Goal: Task Accomplishment & Management: Manage account settings

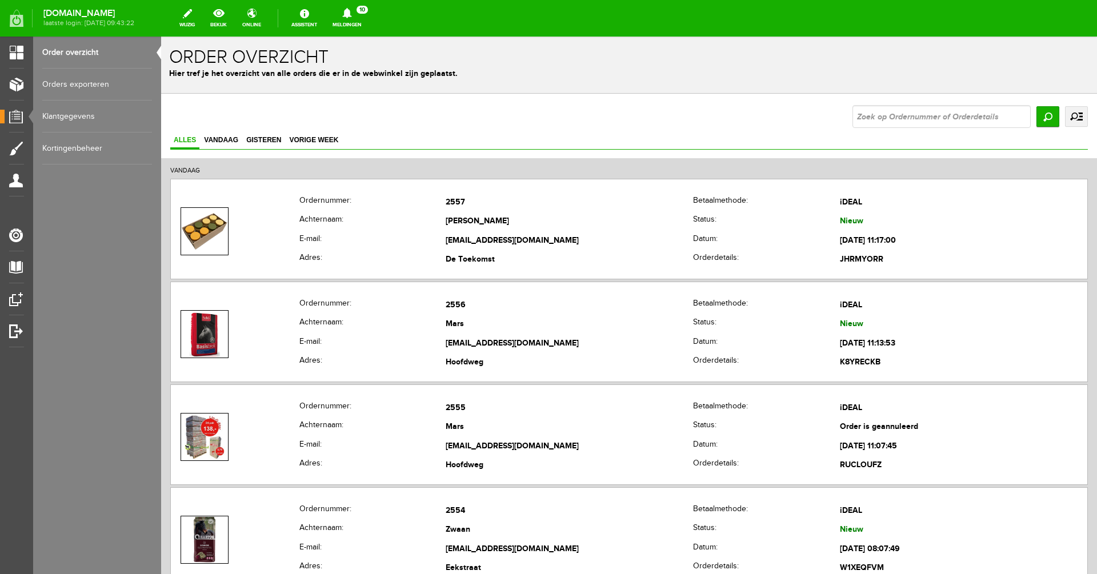
scroll to position [123, 0]
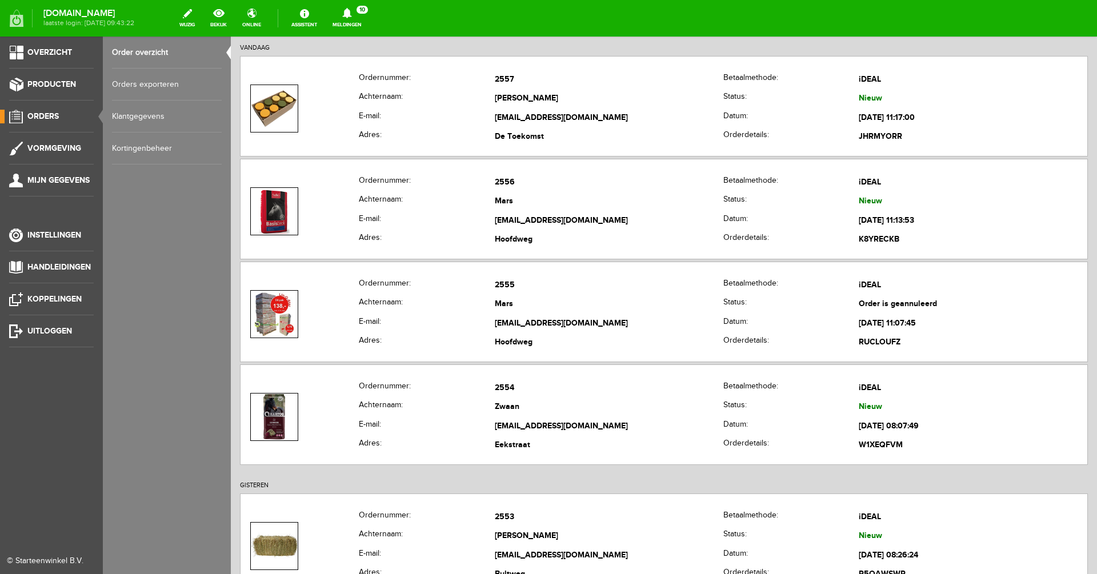
click at [50, 118] on span "Orders" at bounding box center [42, 116] width 31 height 10
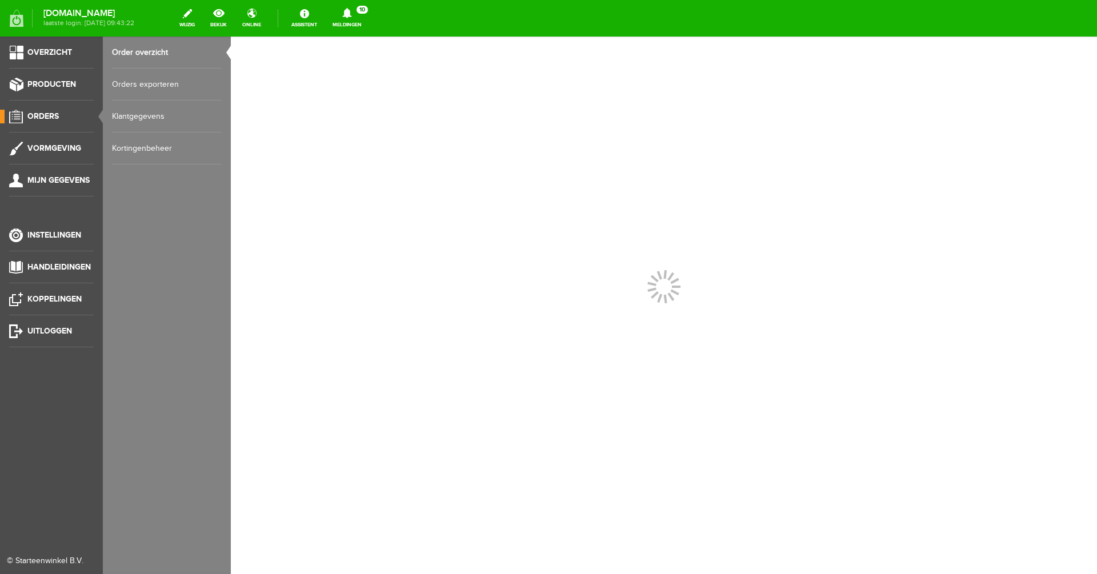
scroll to position [0, 0]
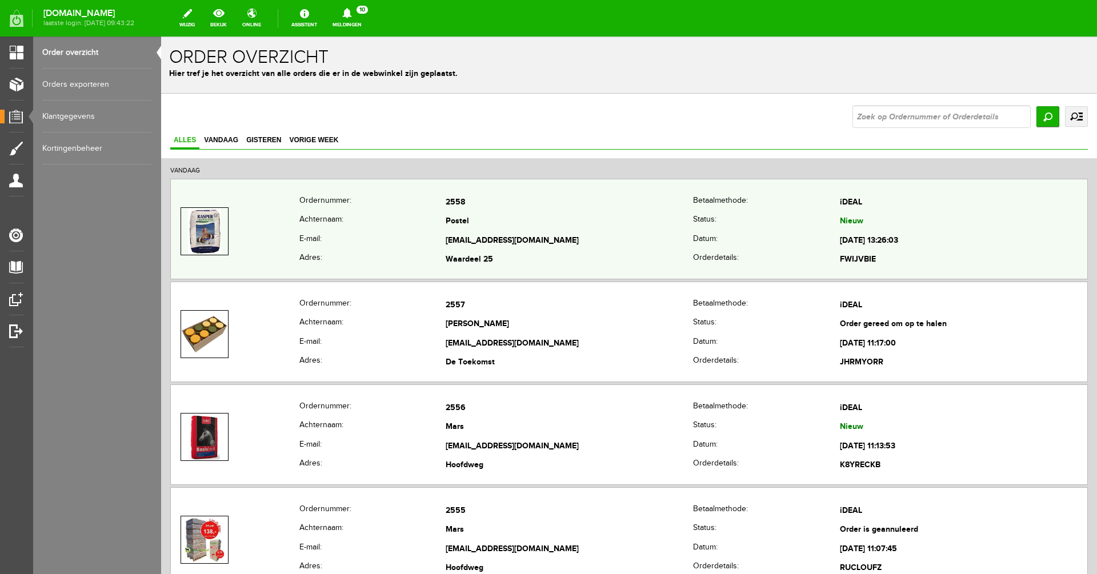
click at [392, 239] on th "E-mail:" at bounding box center [372, 240] width 147 height 19
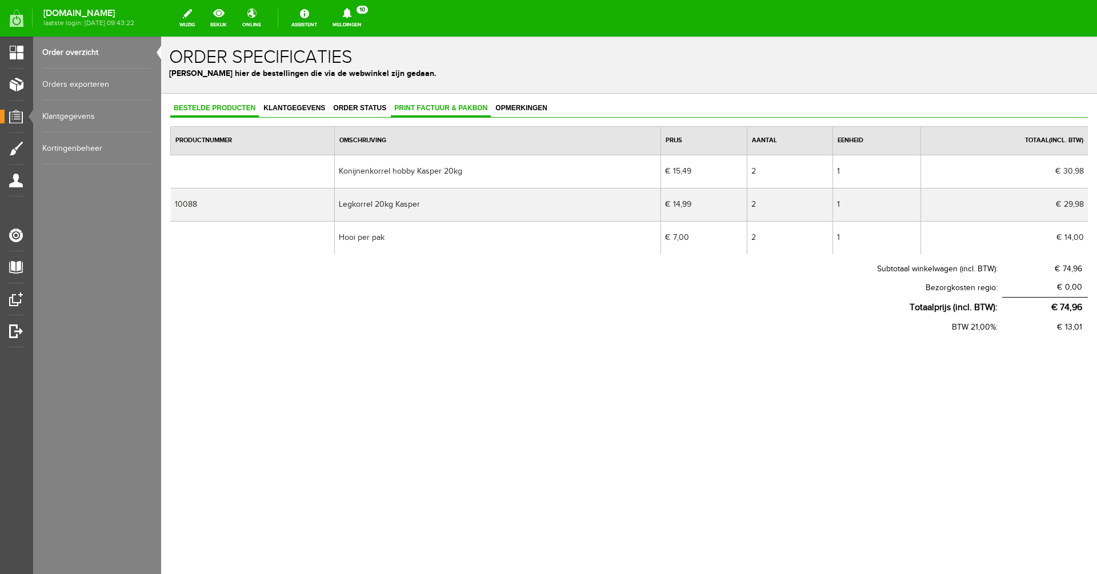
click at [428, 111] on span "Print factuur & pakbon" at bounding box center [441, 108] width 100 height 8
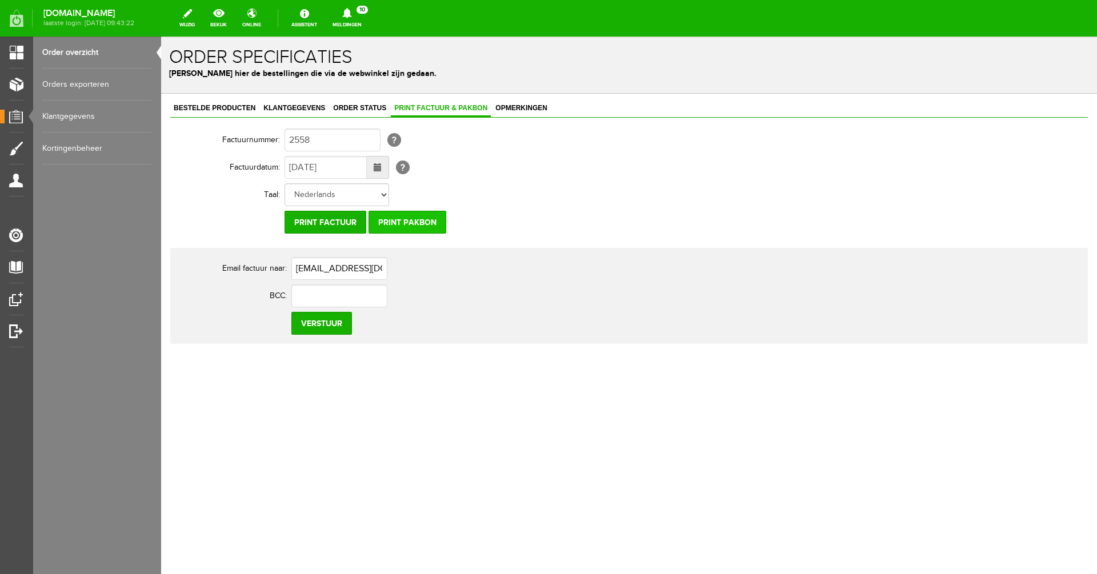
click at [412, 223] on input "Print pakbon" at bounding box center [407, 222] width 78 height 23
click at [398, 409] on div "Bestelde producten Klantgegevens Order status Print factuur & pakbon Opmerkinge…" at bounding box center [629, 262] width 936 height 336
click at [404, 225] on input "Print pakbon" at bounding box center [407, 222] width 78 height 23
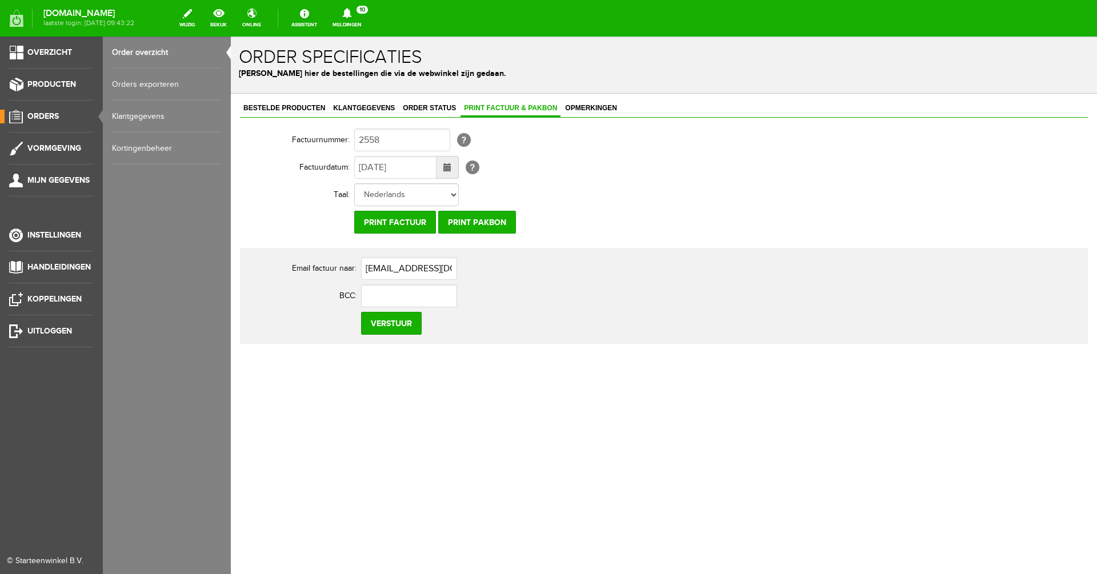
click at [37, 122] on link "Orders" at bounding box center [47, 117] width 94 height 14
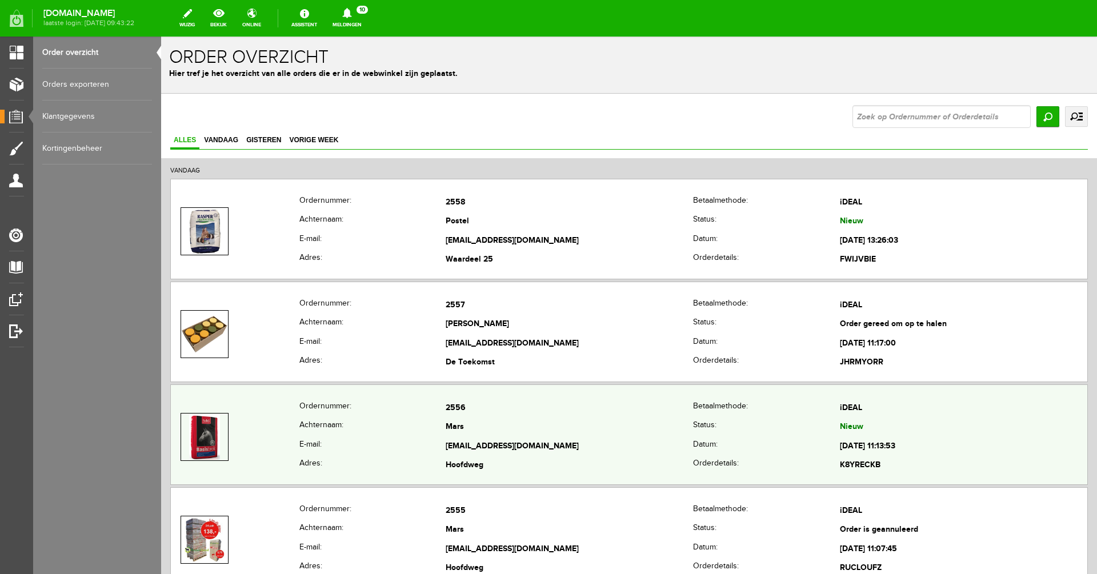
click at [392, 437] on th "E-mail:" at bounding box center [372, 446] width 147 height 19
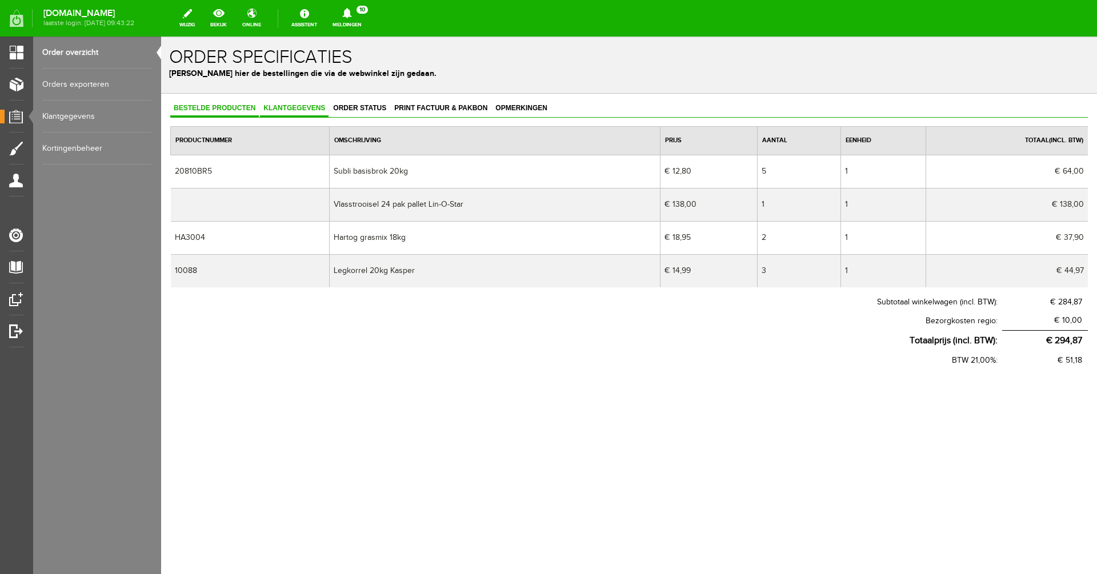
click at [288, 112] on link "Klantgegevens" at bounding box center [294, 109] width 69 height 17
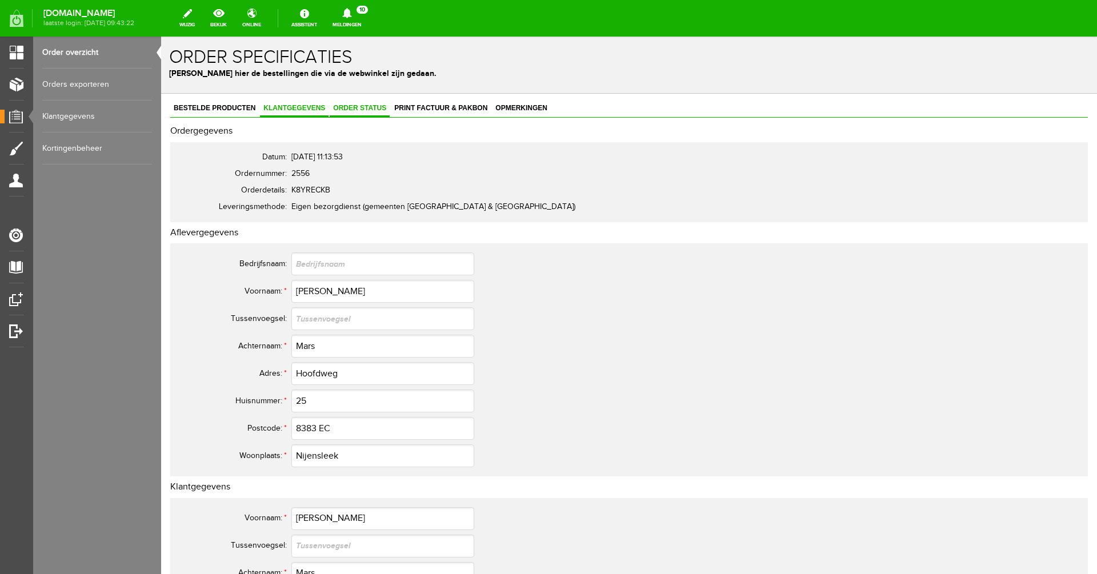
click at [366, 114] on link "Order status" at bounding box center [360, 109] width 60 height 17
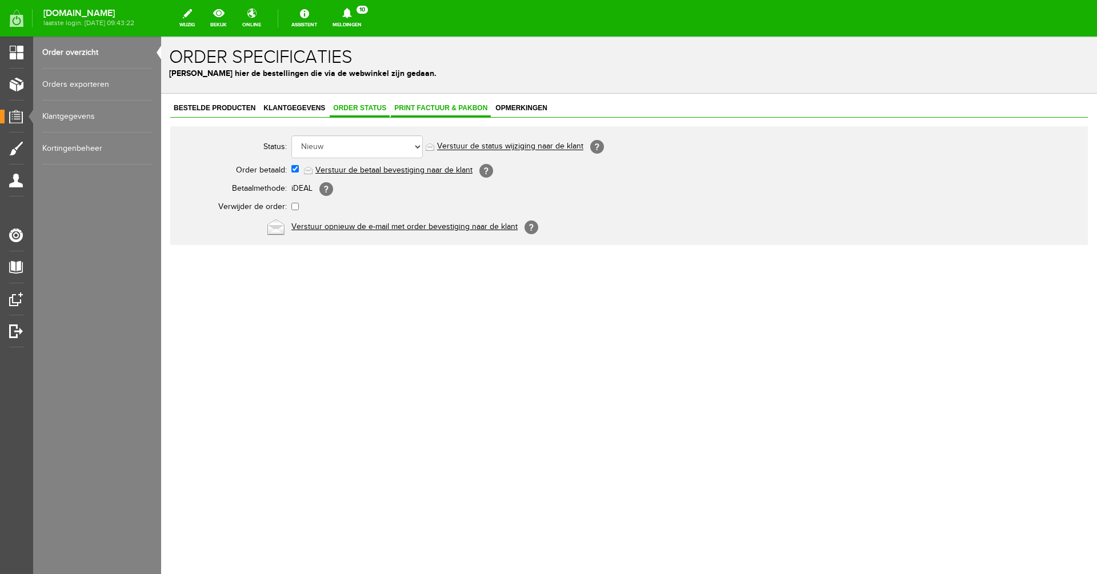
click at [440, 108] on span "Print factuur & pakbon" at bounding box center [441, 108] width 100 height 8
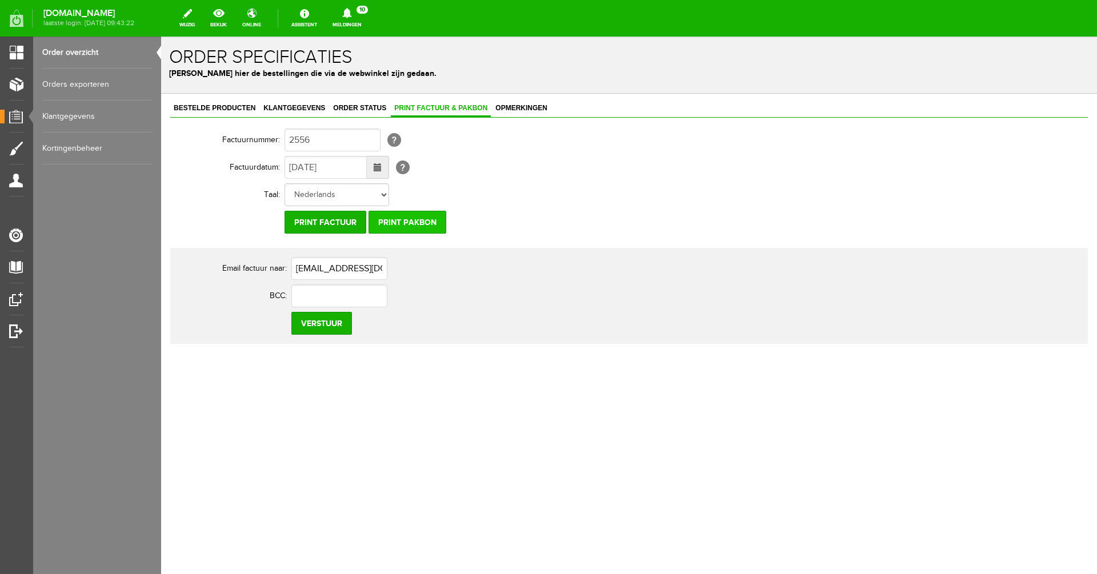
click at [422, 223] on input "Print pakbon" at bounding box center [407, 222] width 78 height 23
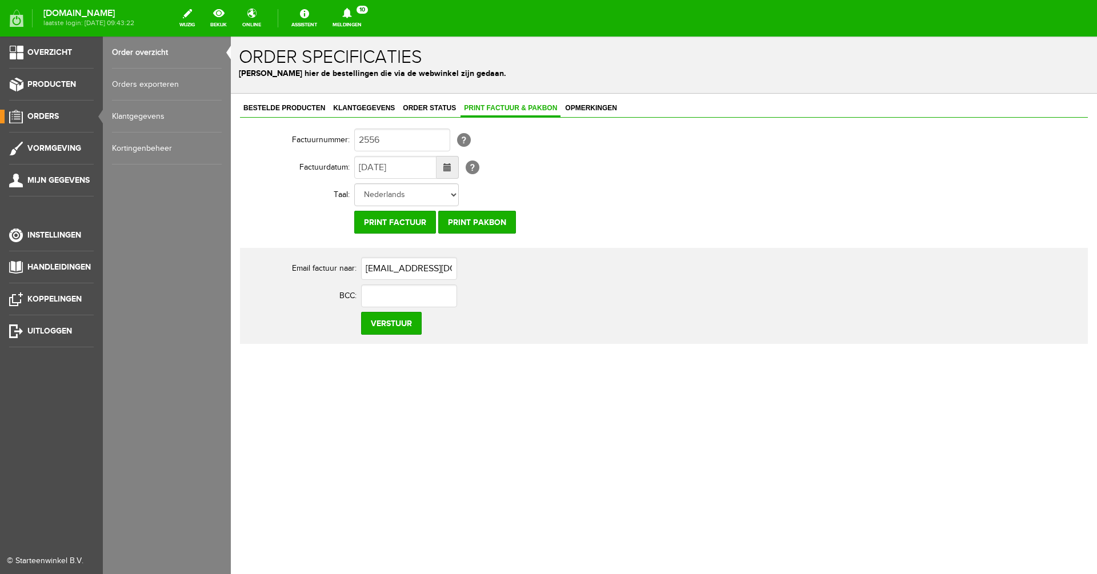
click at [46, 114] on span "Orders" at bounding box center [42, 116] width 31 height 10
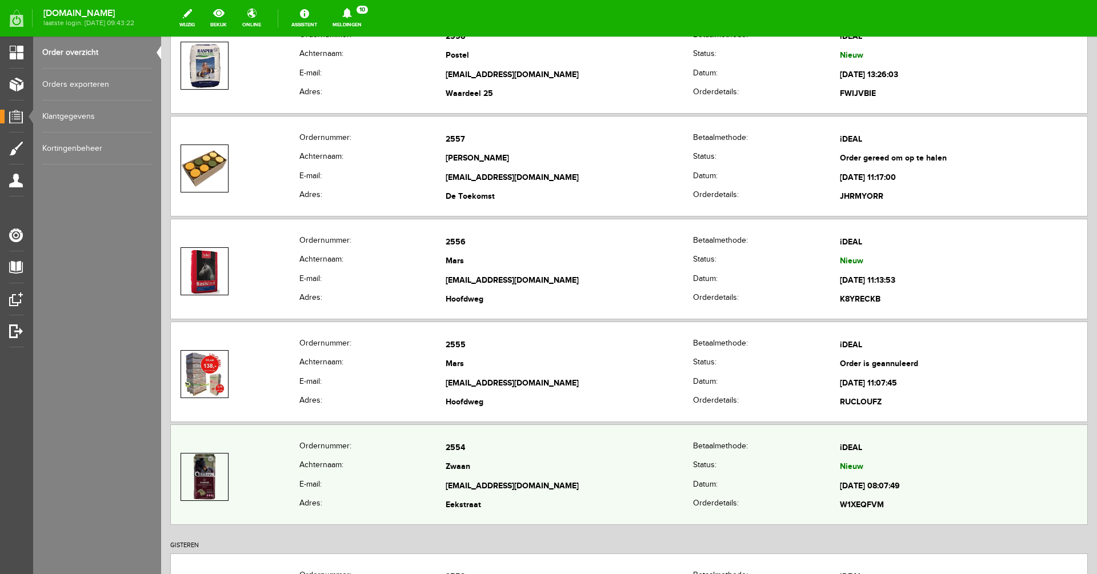
scroll to position [262, 0]
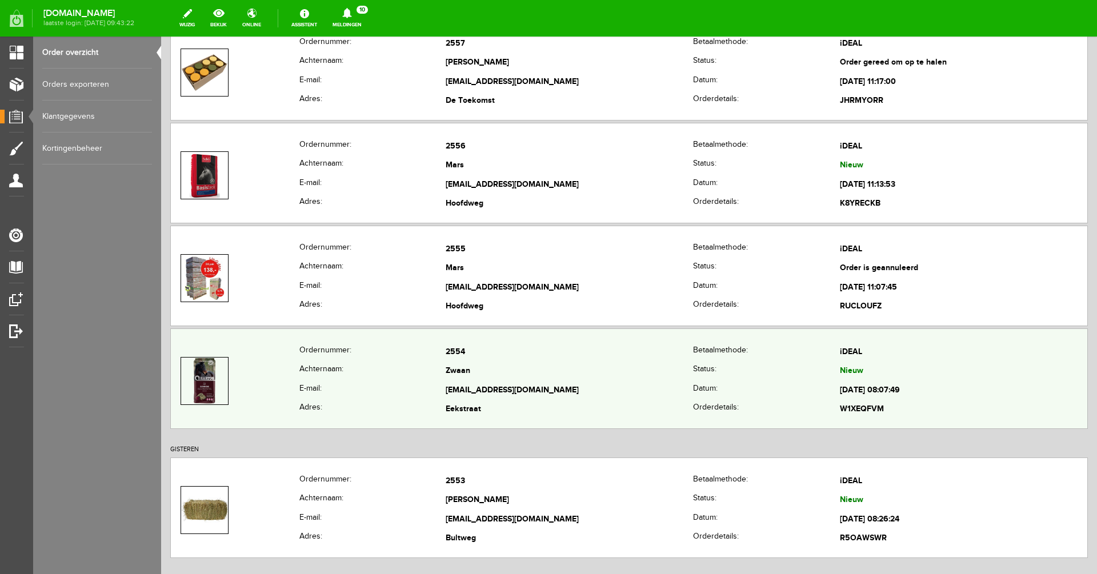
click at [422, 373] on th "Achternaam:" at bounding box center [372, 371] width 147 height 19
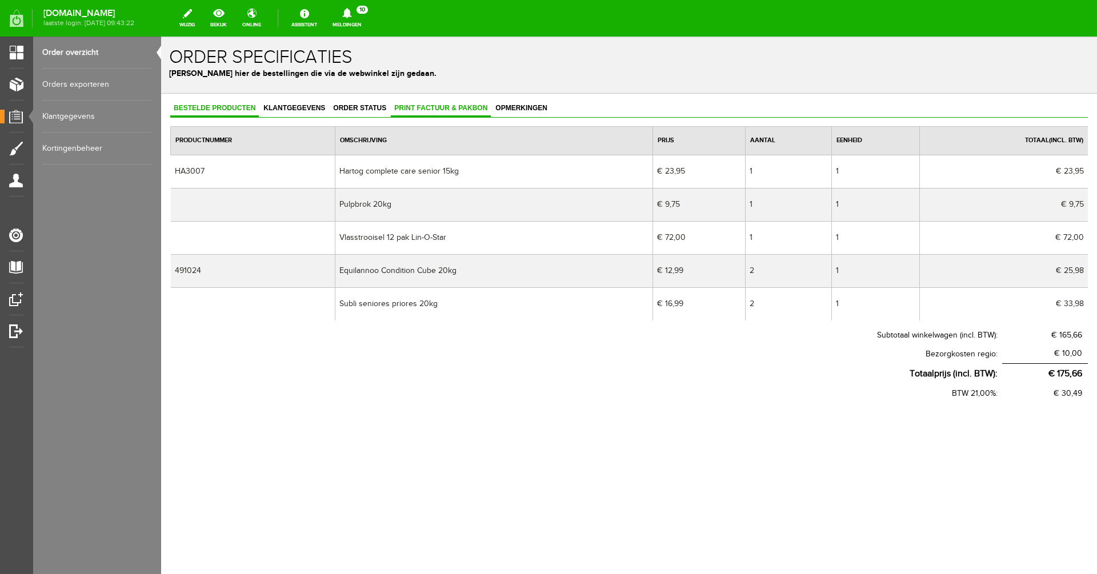
click at [430, 112] on link "Print factuur & pakbon" at bounding box center [441, 109] width 100 height 17
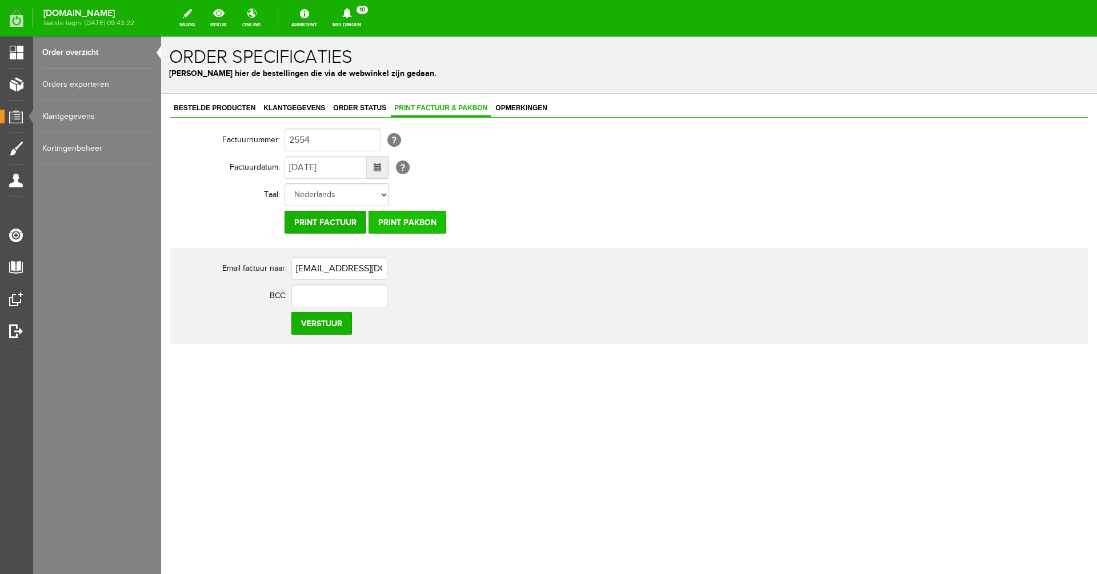
click at [411, 224] on input "Print pakbon" at bounding box center [407, 222] width 78 height 23
click at [311, 223] on input "Print factuur" at bounding box center [326, 222] width 82 height 23
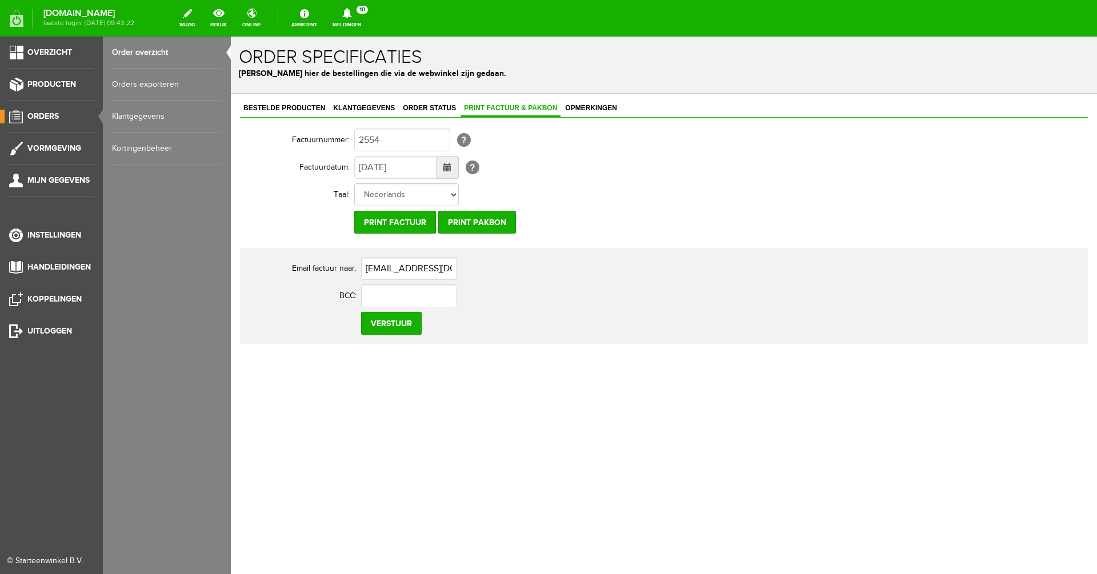
click at [49, 117] on span "Orders" at bounding box center [42, 116] width 31 height 10
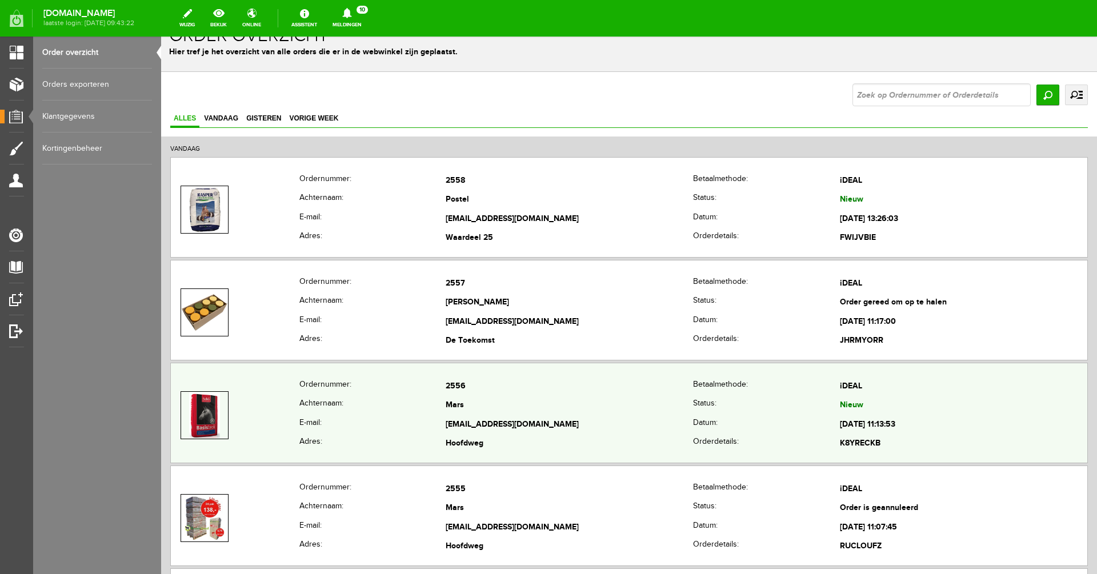
scroll to position [134, 0]
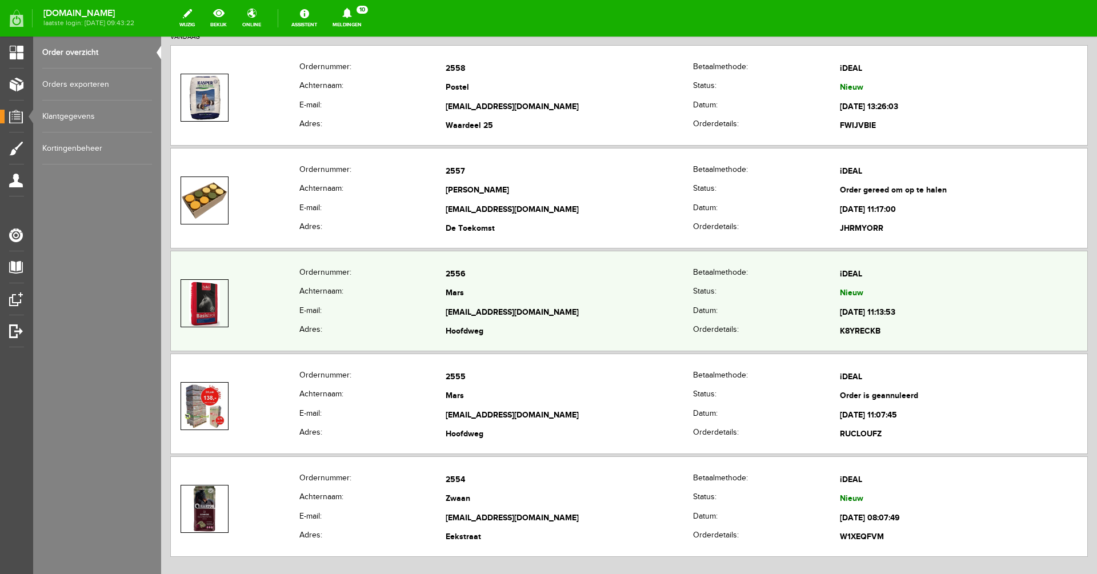
click at [386, 303] on th "E-mail:" at bounding box center [372, 312] width 147 height 19
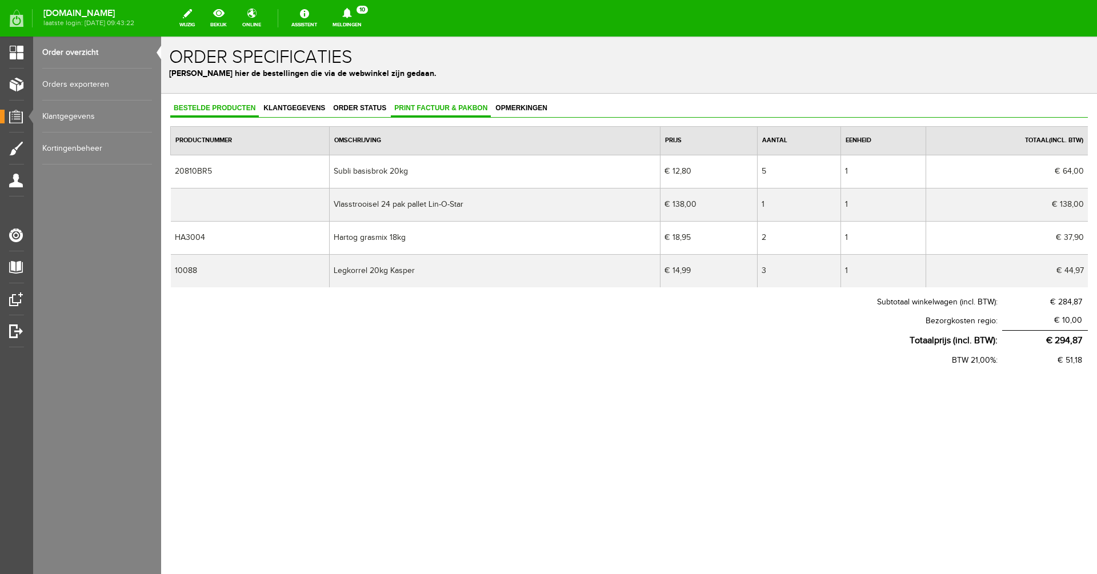
click at [415, 105] on span "Print factuur & pakbon" at bounding box center [441, 108] width 100 height 8
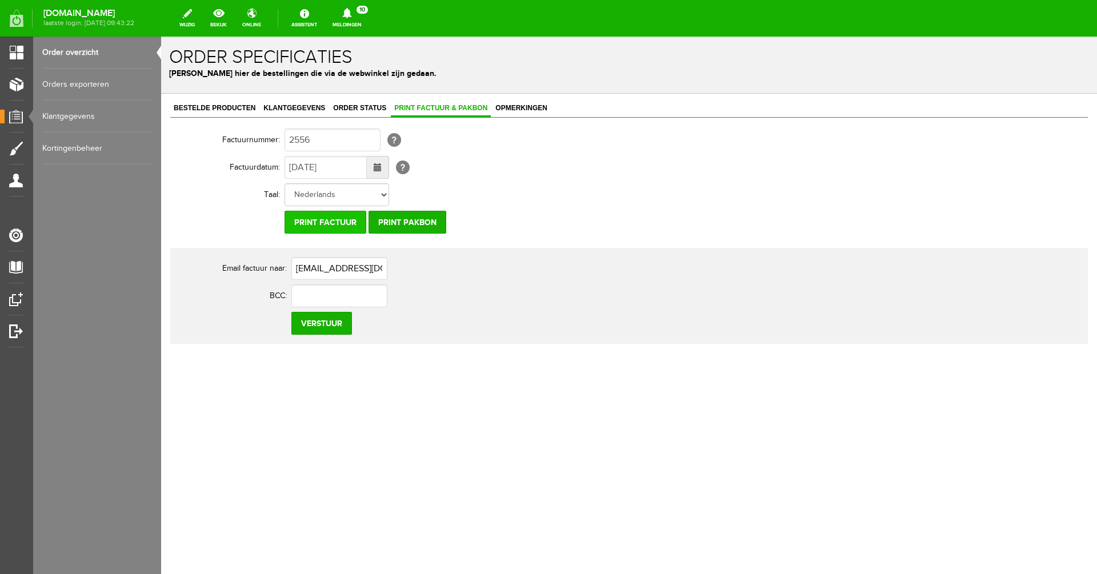
click at [319, 222] on input "Print factuur" at bounding box center [326, 222] width 82 height 23
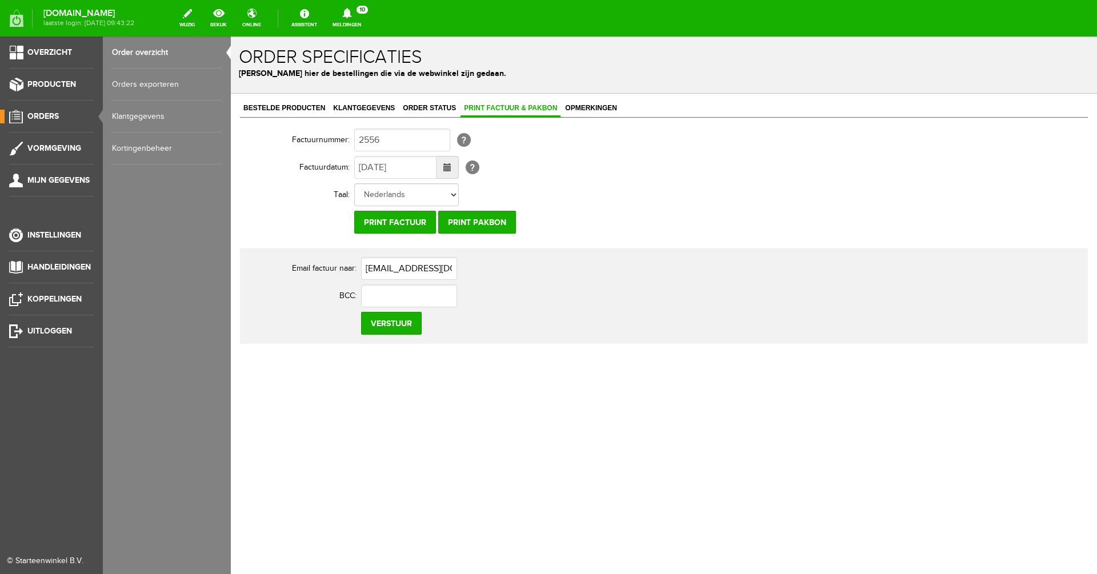
click at [45, 114] on span "Orders" at bounding box center [42, 116] width 31 height 10
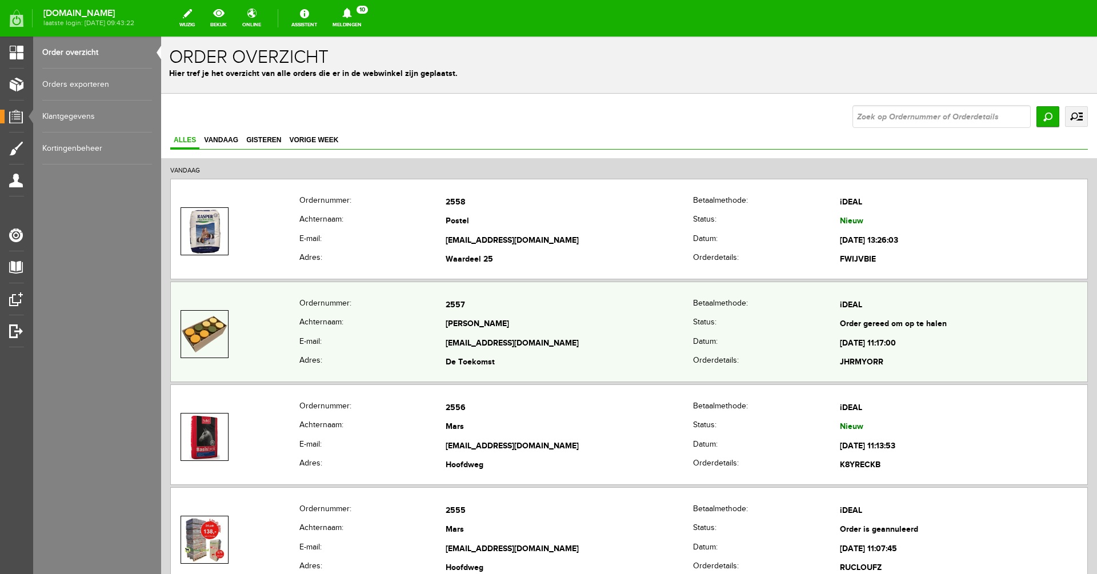
click at [352, 335] on th "E-mail:" at bounding box center [372, 343] width 147 height 19
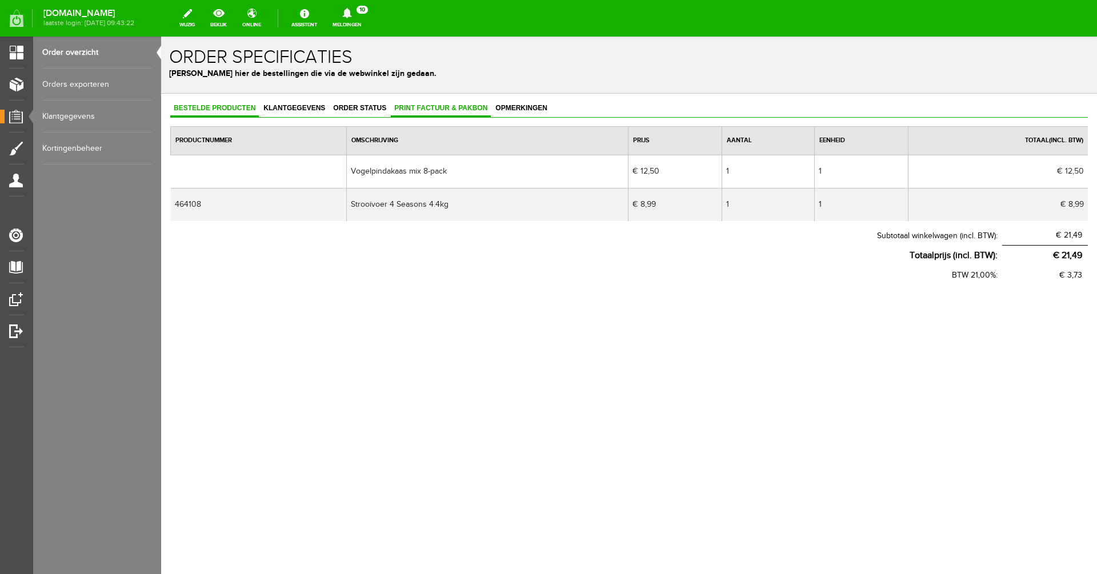
click at [404, 111] on span "Print factuur & pakbon" at bounding box center [441, 108] width 100 height 8
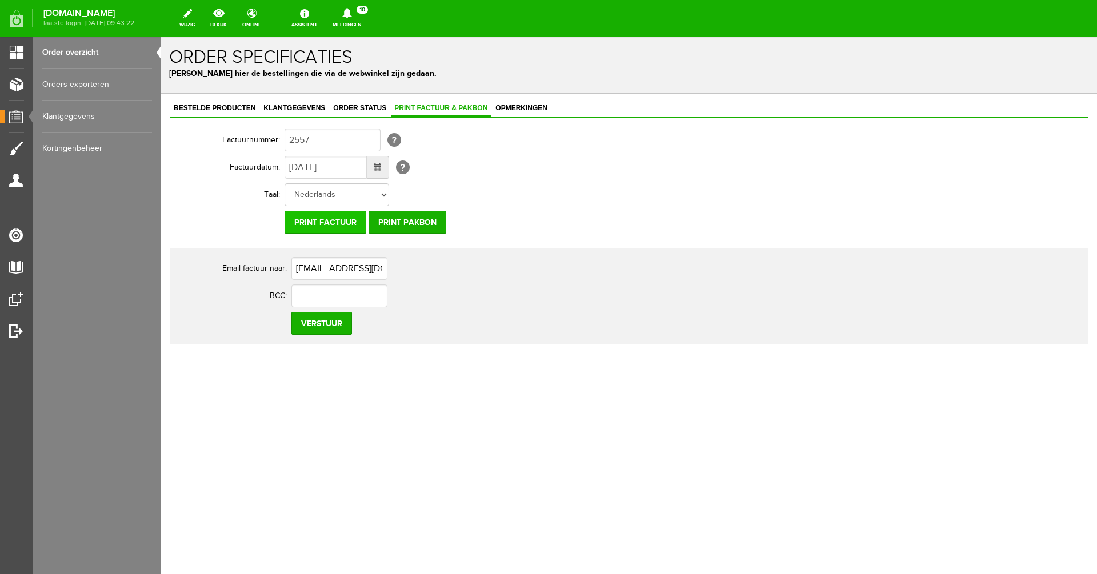
click at [320, 224] on input "Print factuur" at bounding box center [326, 222] width 82 height 23
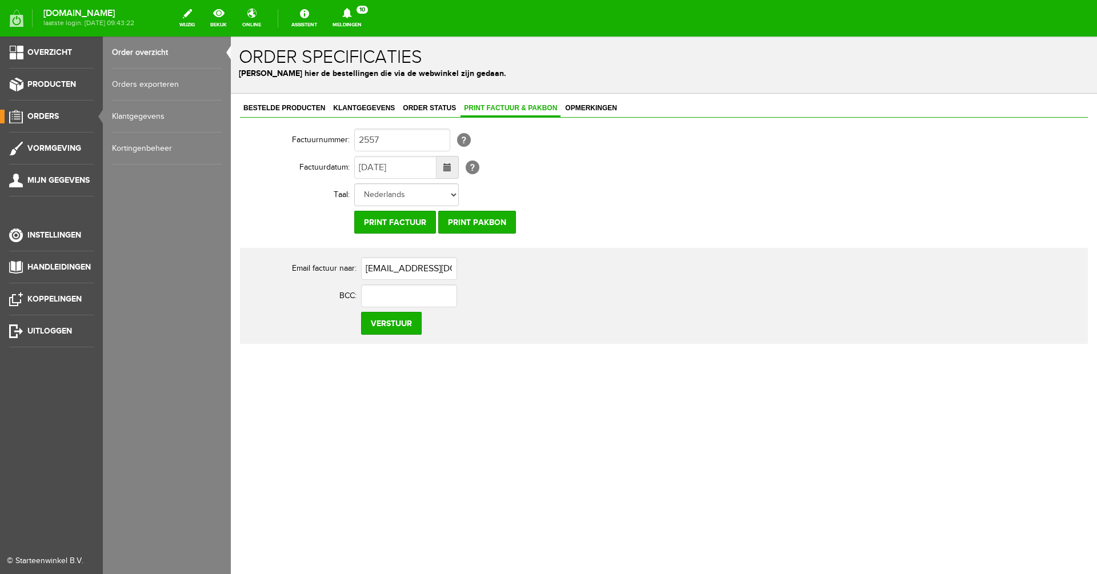
click at [47, 117] on span "Orders" at bounding box center [42, 116] width 31 height 10
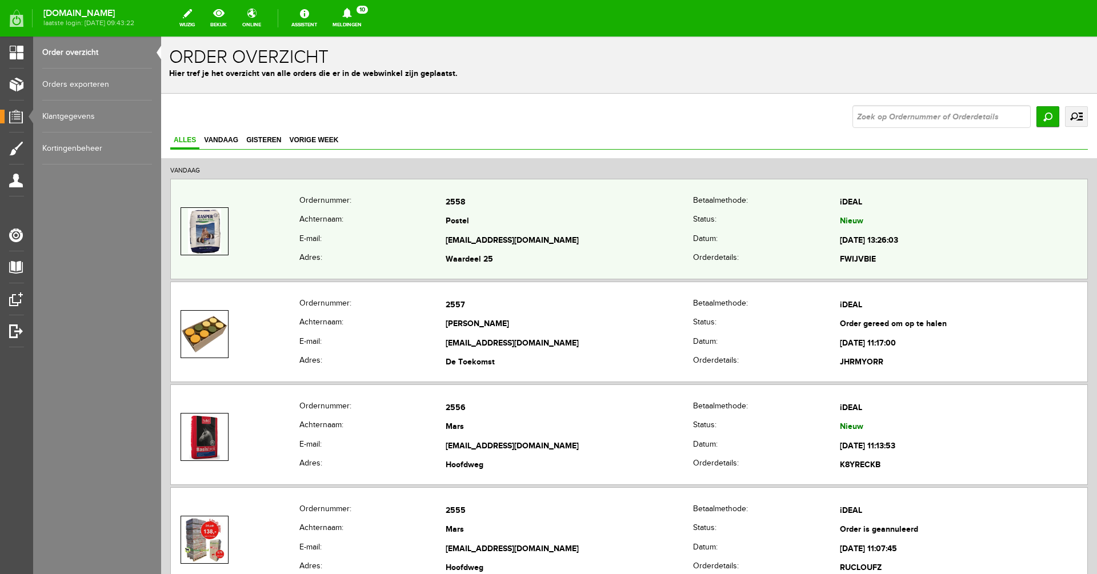
click at [402, 231] on th "E-mail:" at bounding box center [372, 240] width 147 height 19
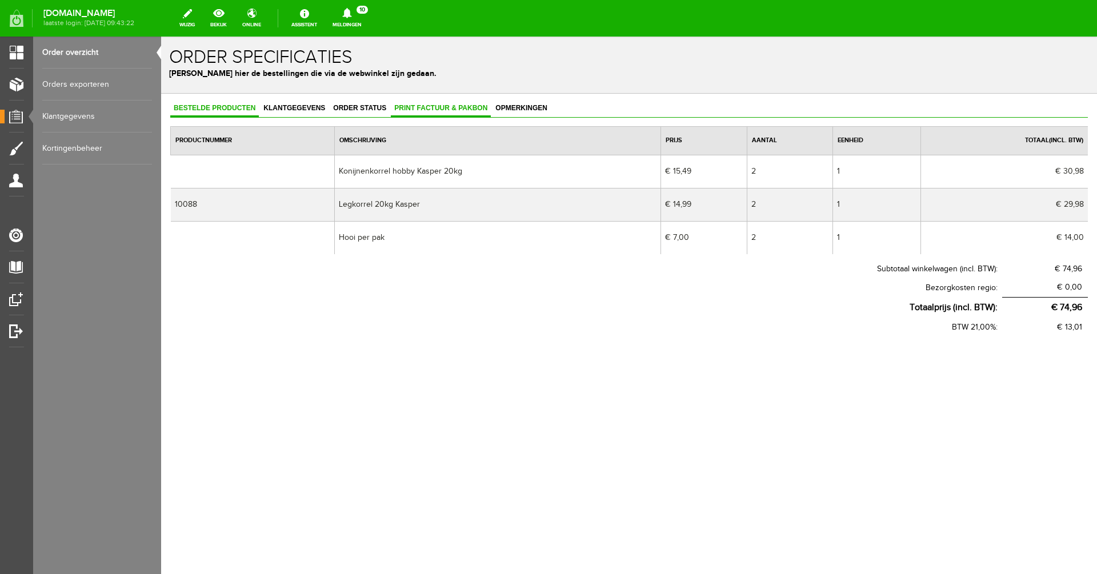
click at [405, 111] on span "Print factuur & pakbon" at bounding box center [441, 108] width 100 height 8
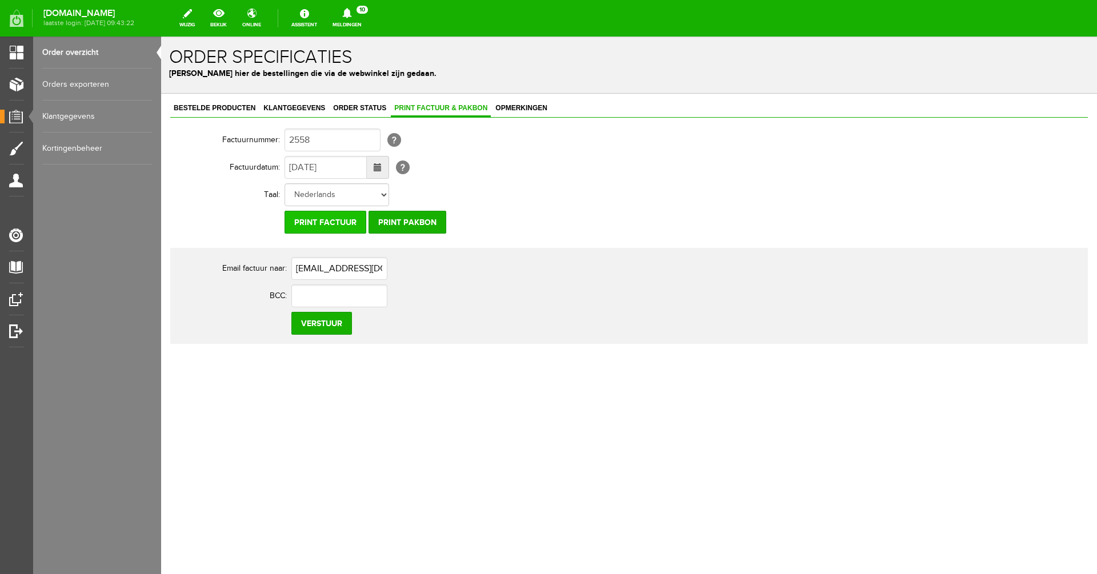
click at [311, 225] on input "Print factuur" at bounding box center [326, 222] width 82 height 23
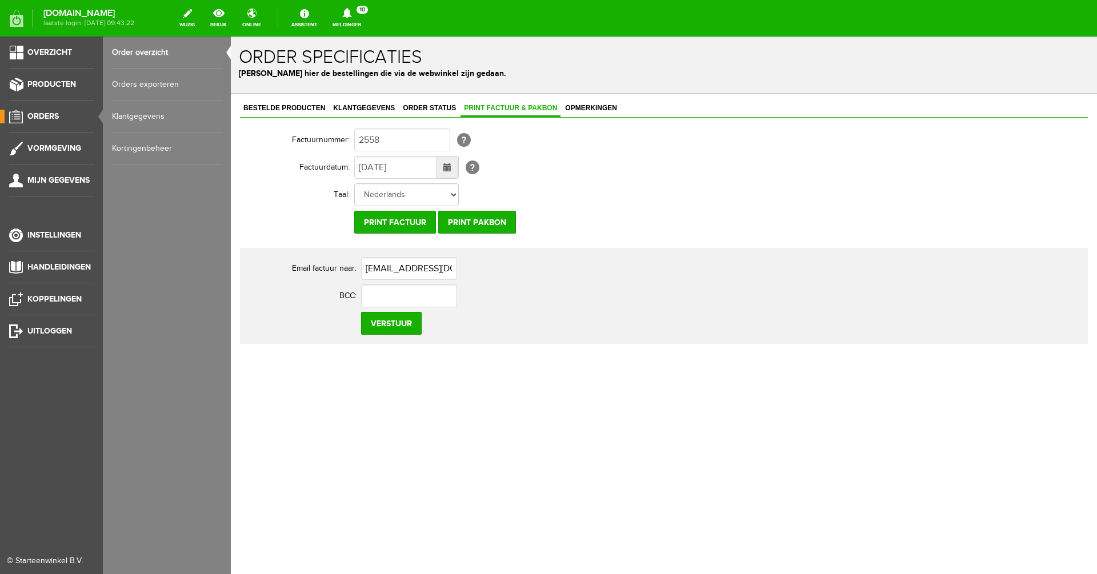
click at [33, 116] on span "Orders" at bounding box center [42, 116] width 31 height 10
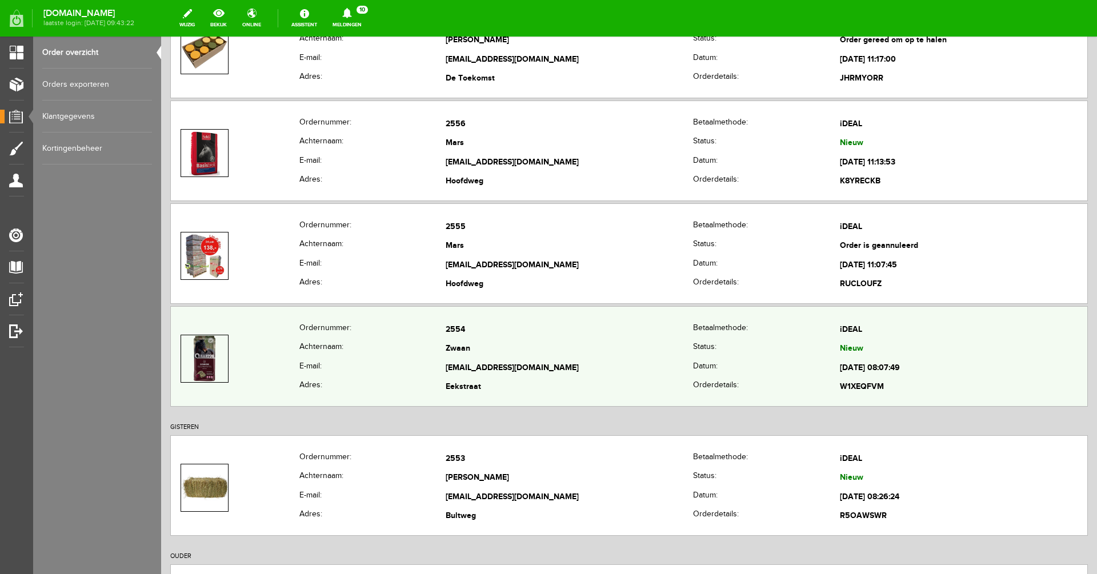
scroll to position [45, 0]
